Goal: Task Accomplishment & Management: Manage account settings

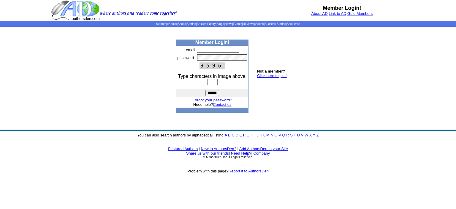
type input "**********"
click at [207, 81] on input "text" at bounding box center [212, 82] width 10 height 6
type input "****"
click at [212, 93] on input "******" at bounding box center [213, 93] width 14 height 6
